Goal: Transaction & Acquisition: Purchase product/service

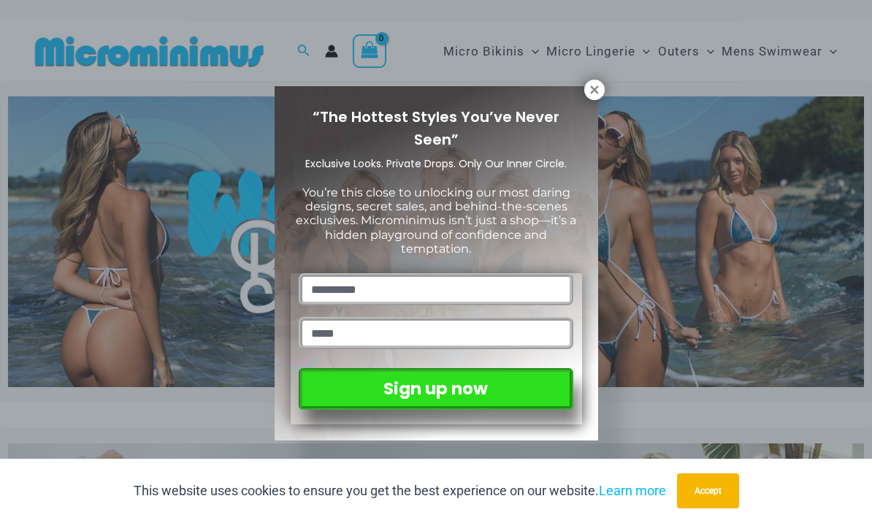
click at [590, 95] on icon at bounding box center [594, 89] width 13 height 13
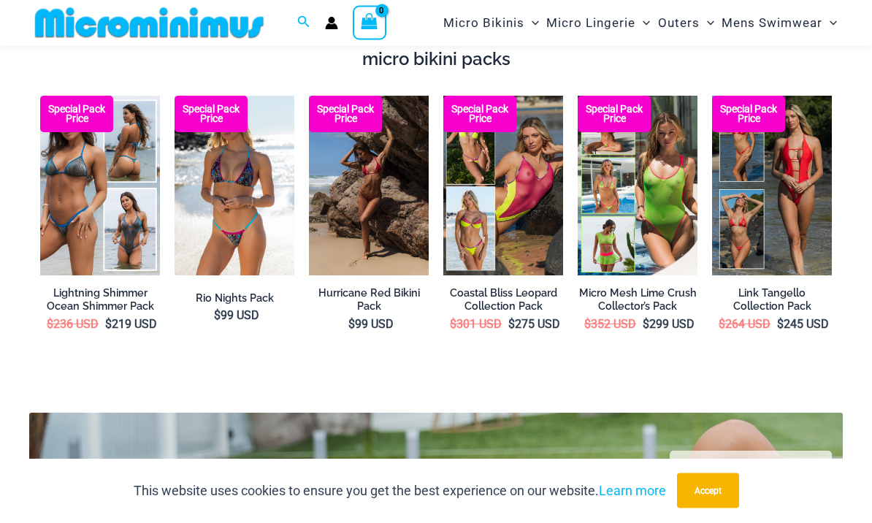
scroll to position [2223, 0]
click at [780, 286] on h2 "Link Tangello Collection Pack" at bounding box center [772, 299] width 120 height 27
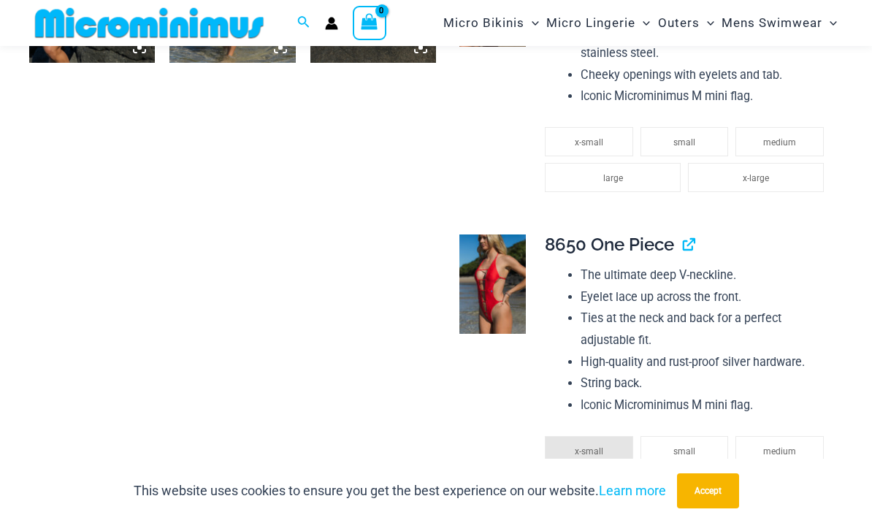
scroll to position [1447, 0]
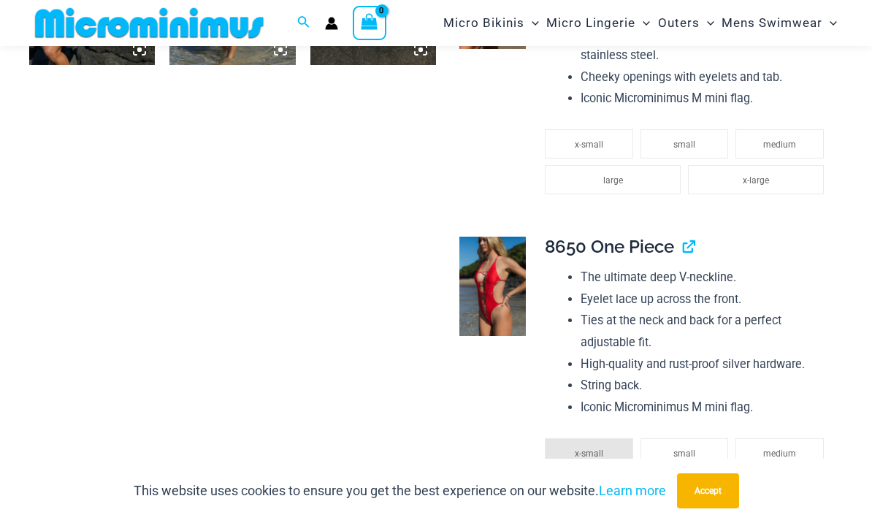
click at [496, 258] on img at bounding box center [492, 285] width 66 height 99
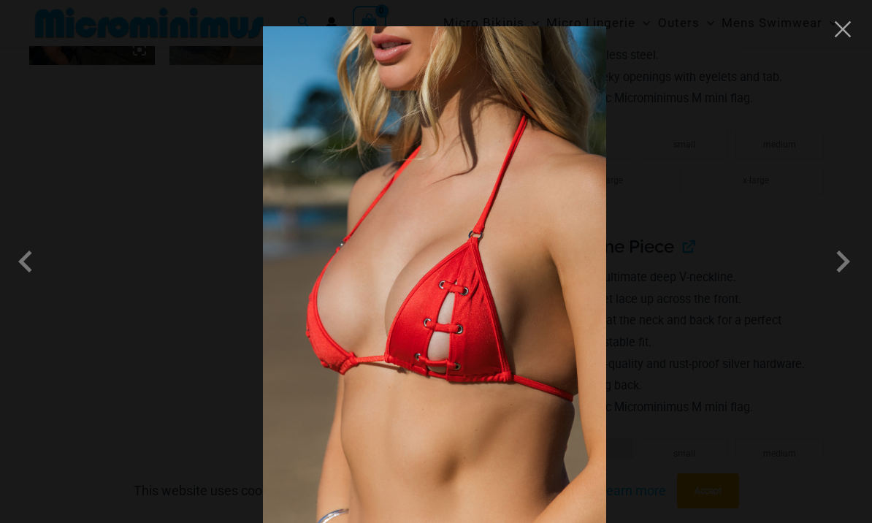
click at [836, 270] on span at bounding box center [842, 261] width 44 height 44
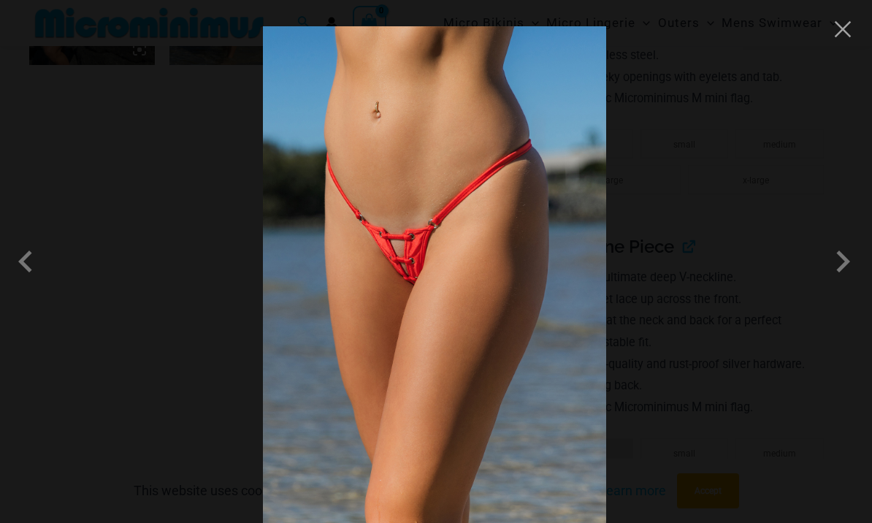
click at [838, 280] on span at bounding box center [842, 261] width 44 height 44
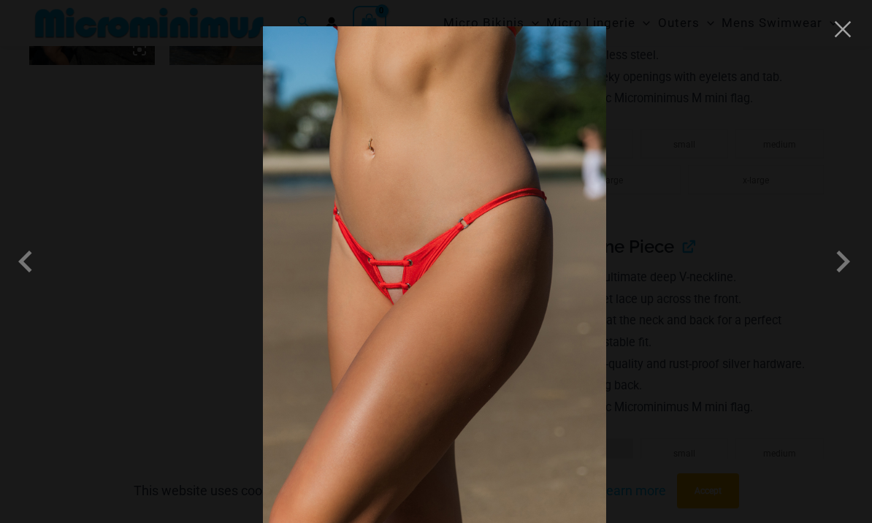
click at [842, 280] on span at bounding box center [842, 261] width 44 height 44
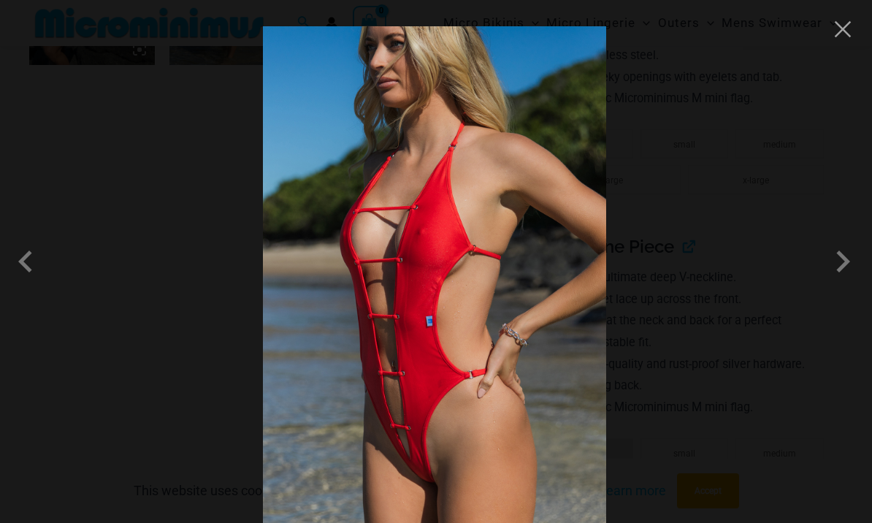
click at [834, 282] on span at bounding box center [842, 261] width 44 height 44
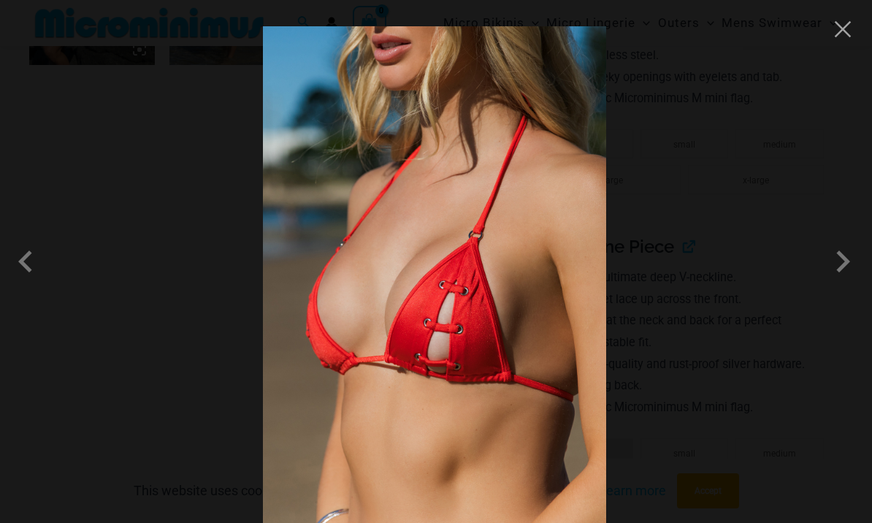
click at [837, 283] on span at bounding box center [842, 261] width 44 height 44
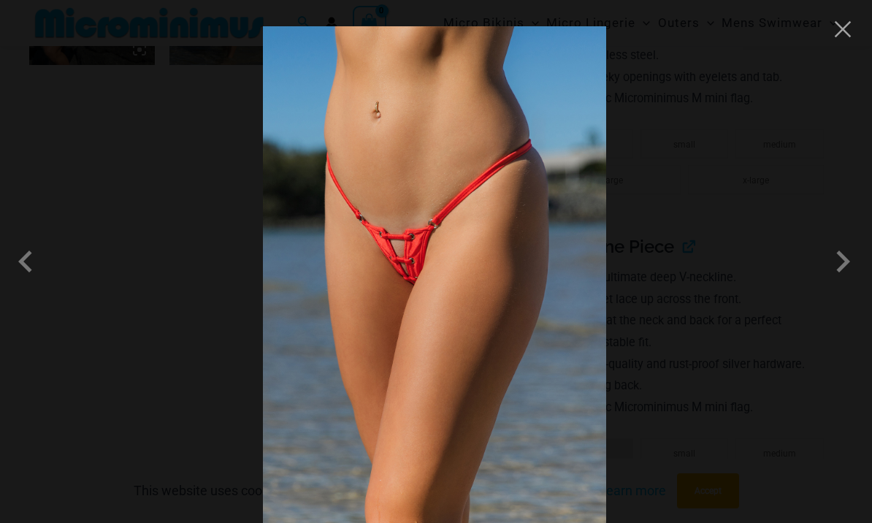
click at [842, 278] on span at bounding box center [842, 261] width 44 height 44
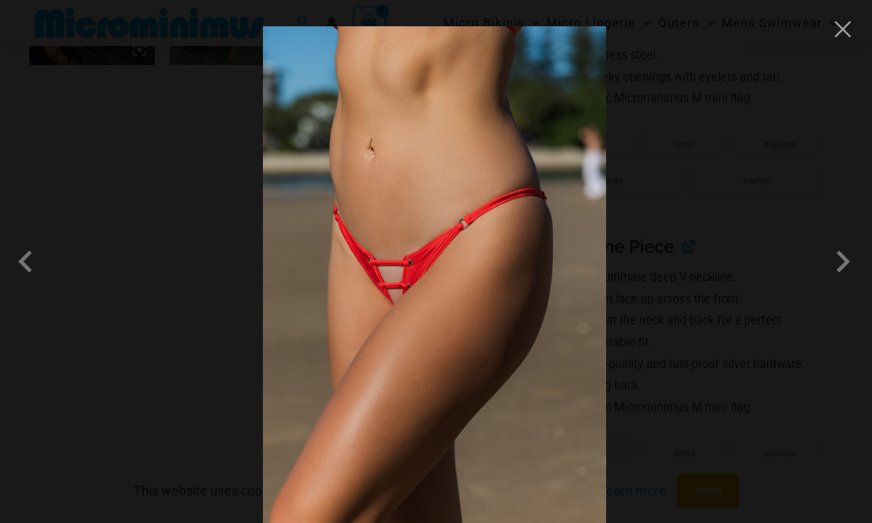
click at [845, 35] on button "Close" at bounding box center [842, 29] width 22 height 22
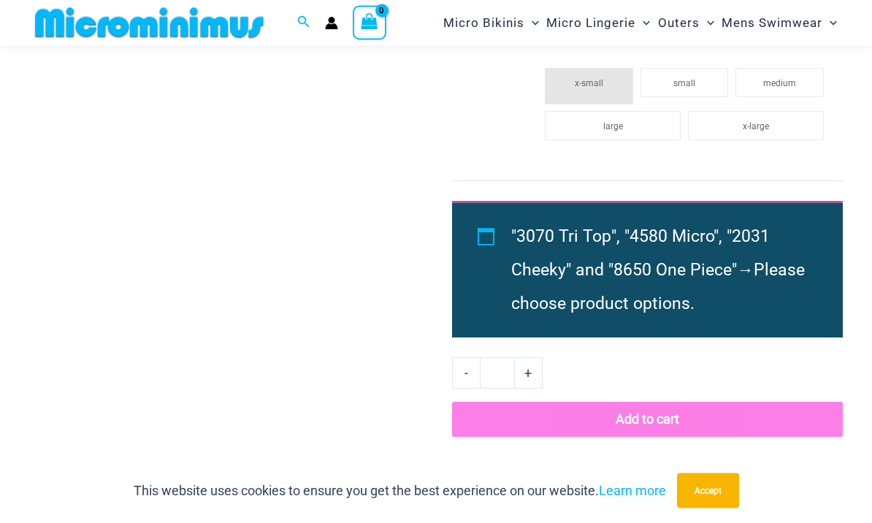
scroll to position [1817, 0]
